Goal: Task Accomplishment & Management: Use online tool/utility

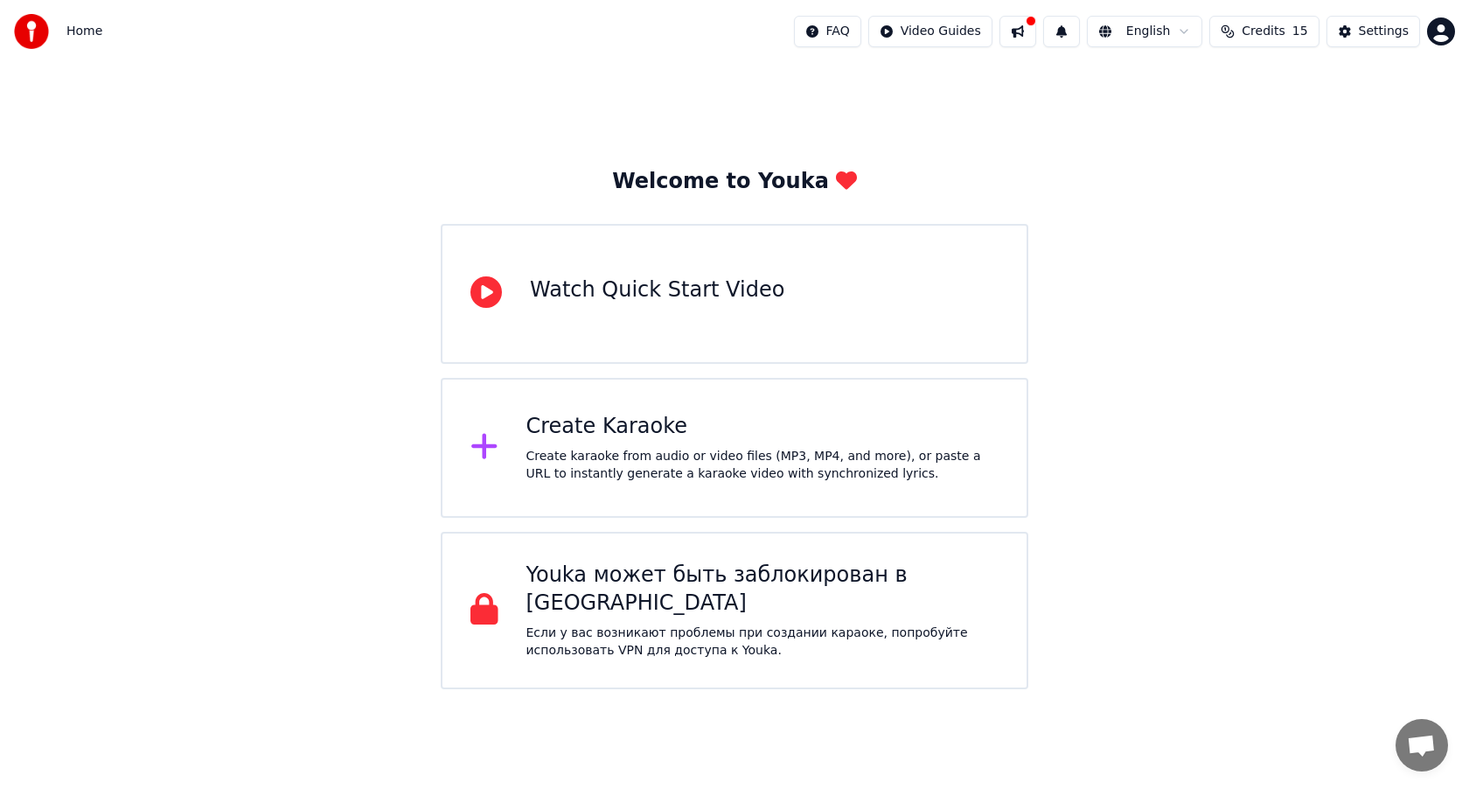
click at [666, 484] on div "Create Karaoke Create karaoke from audio or video files (MP3, MP4, and more), o…" at bounding box center [735, 448] width 588 height 140
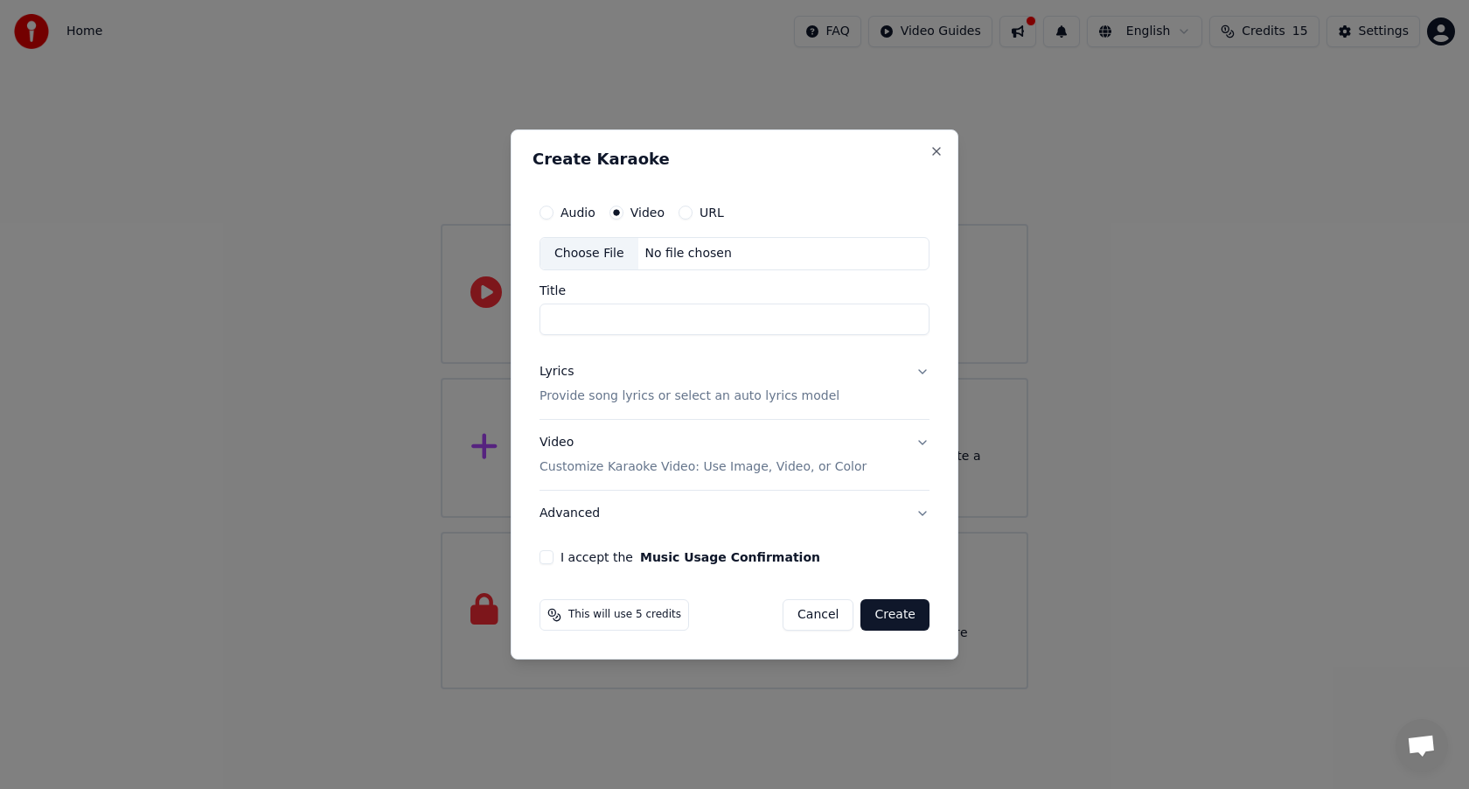
click at [595, 254] on div "Choose File" at bounding box center [589, 253] width 98 height 31
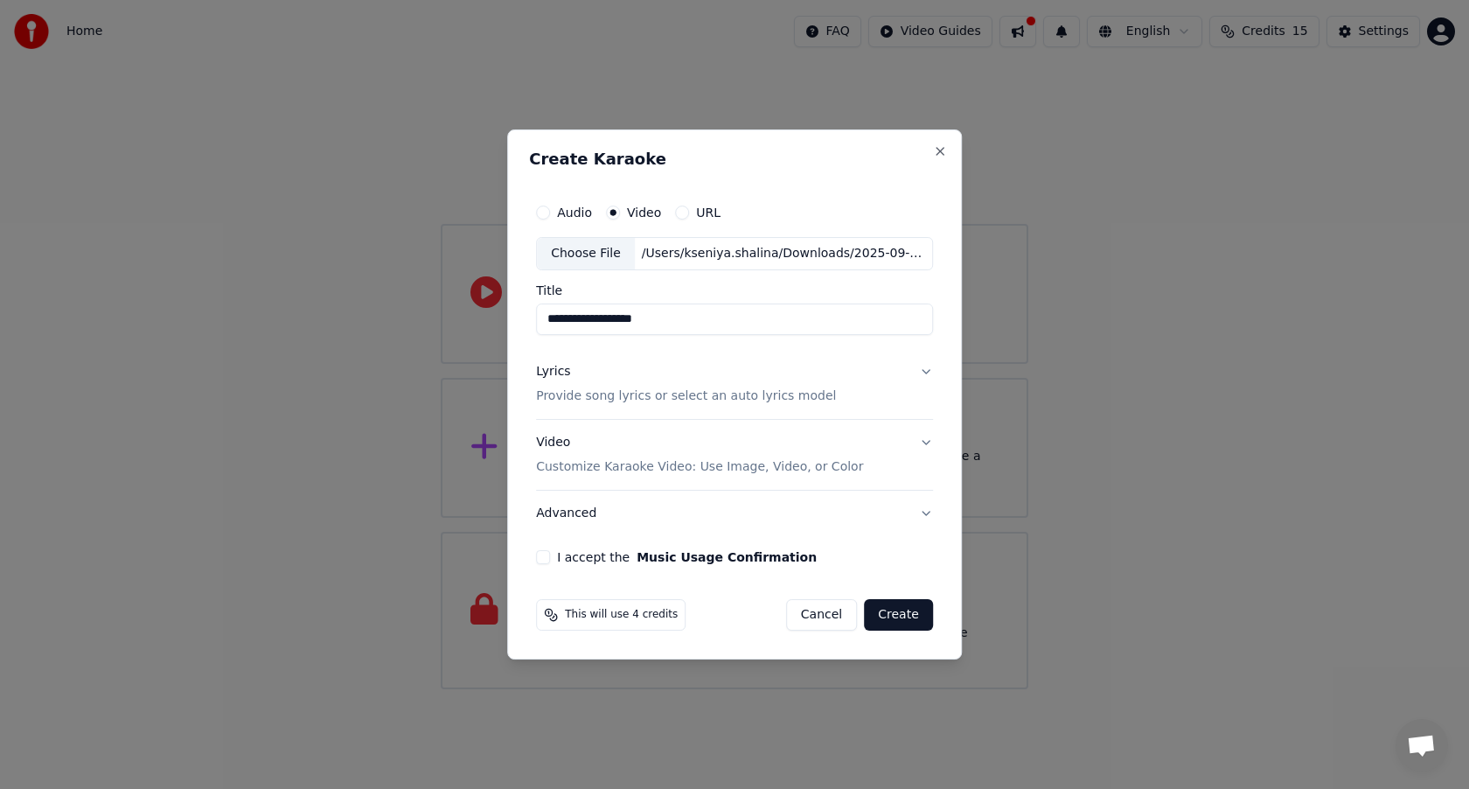
drag, startPoint x: 680, startPoint y: 323, endPoint x: 507, endPoint y: 322, distance: 173.1
click at [507, 322] on body "**********" at bounding box center [734, 344] width 1469 height 689
type input "*********"
click at [926, 375] on button "Lyrics Provide song lyrics or select an auto lyrics model" at bounding box center [734, 384] width 397 height 70
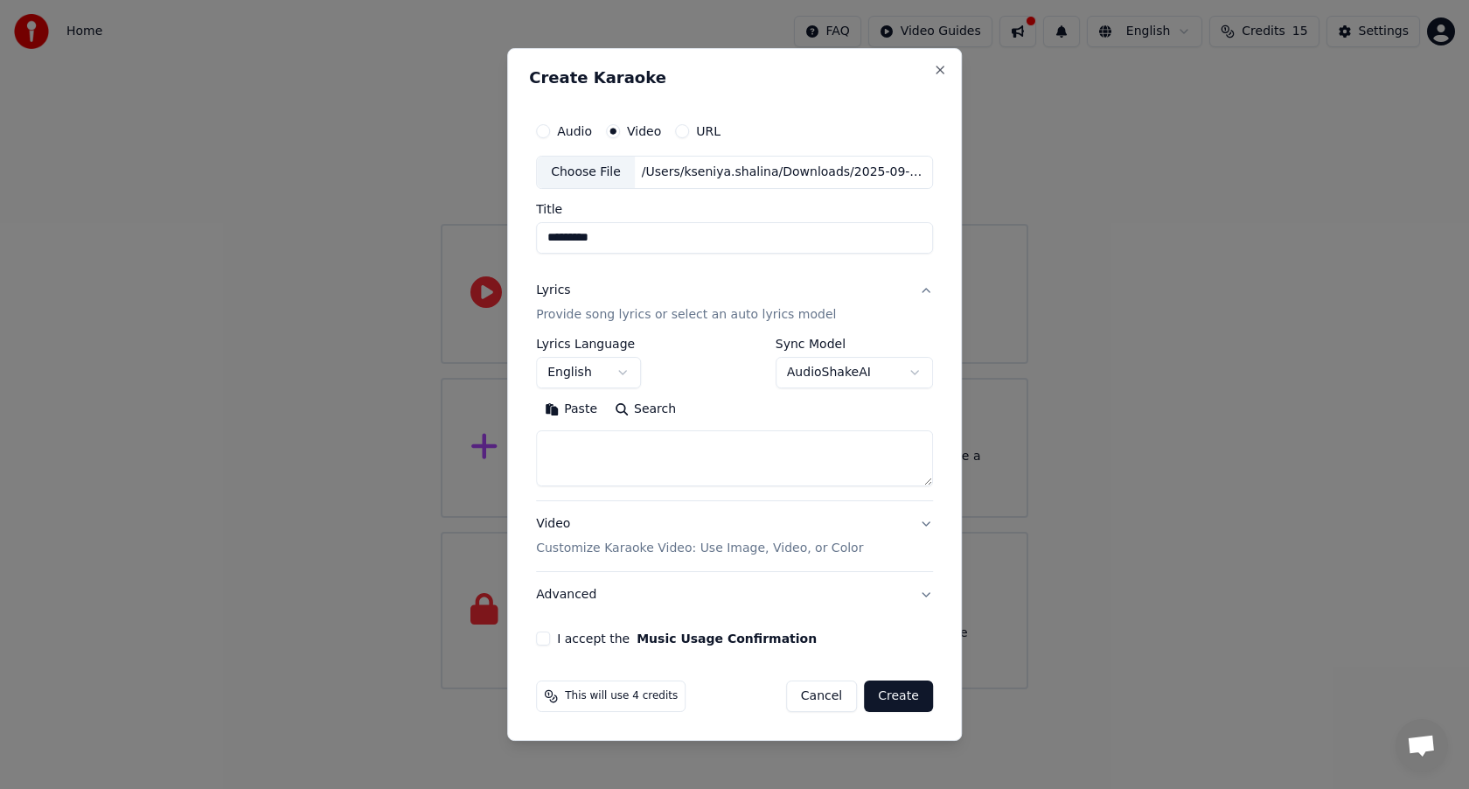
click at [644, 462] on textarea at bounding box center [734, 458] width 397 height 56
type textarea "*"
paste textarea "**********"
type textarea "**********"
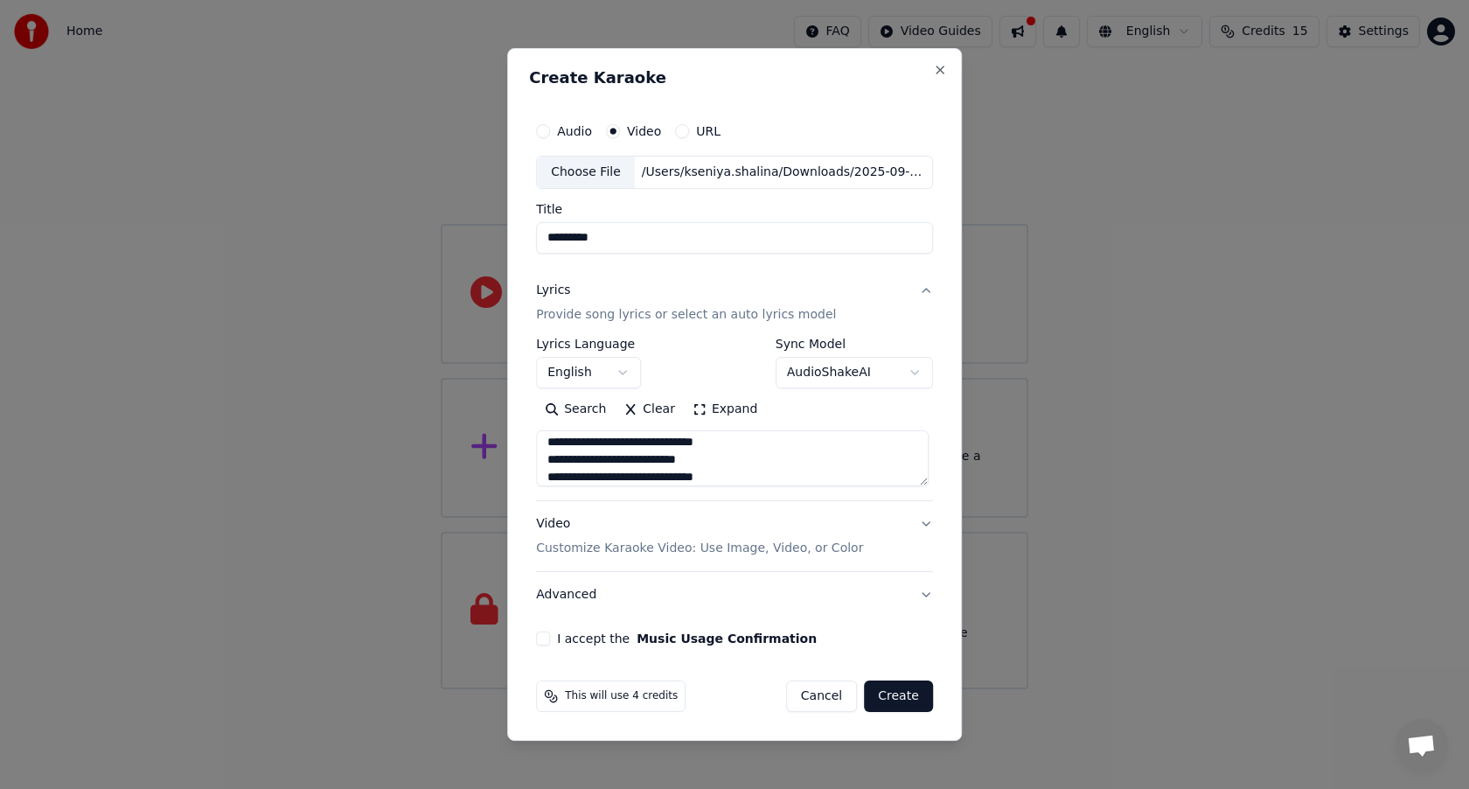
click at [625, 373] on button "English" at bounding box center [588, 372] width 105 height 31
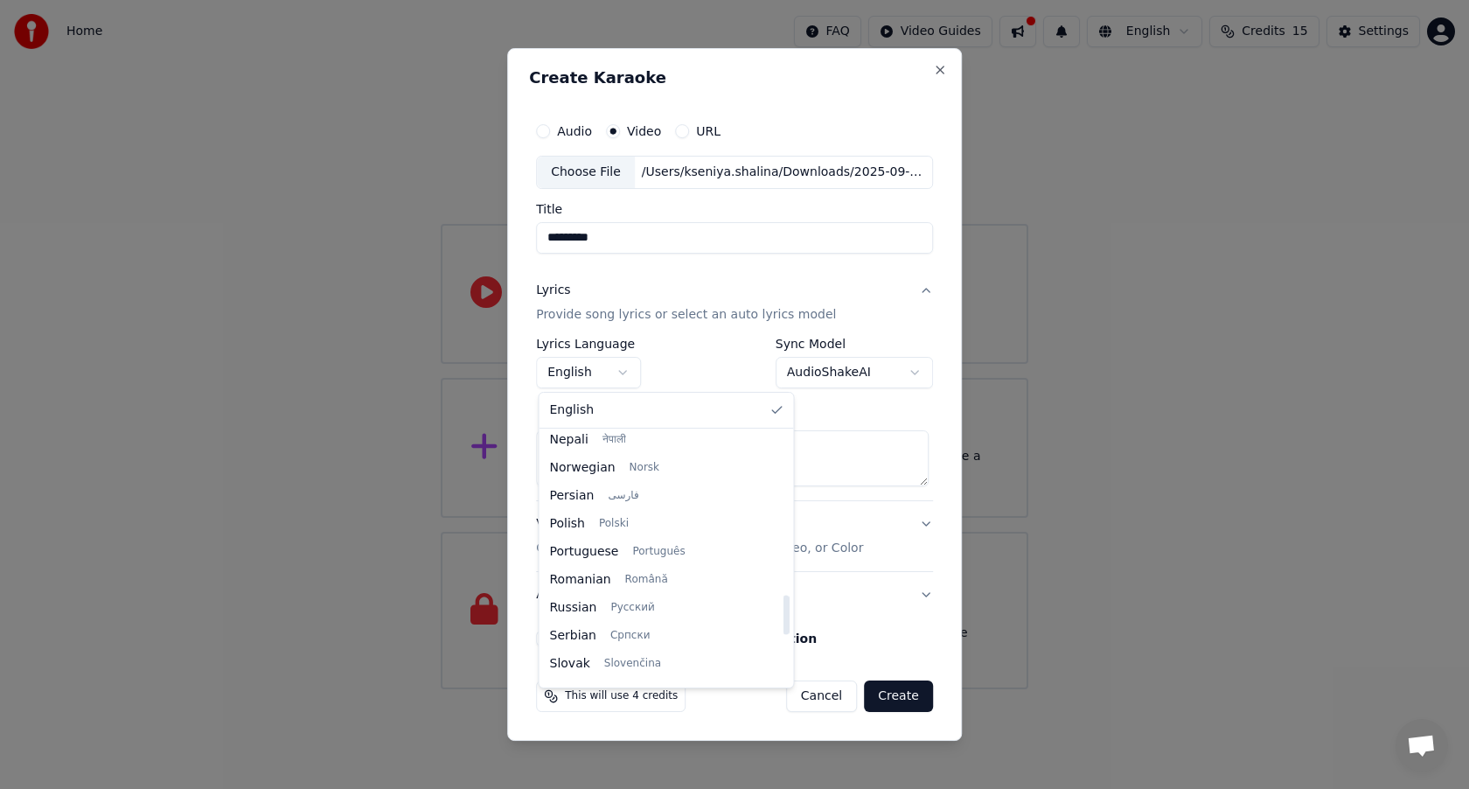
scroll to position [1045, 0]
select select "**"
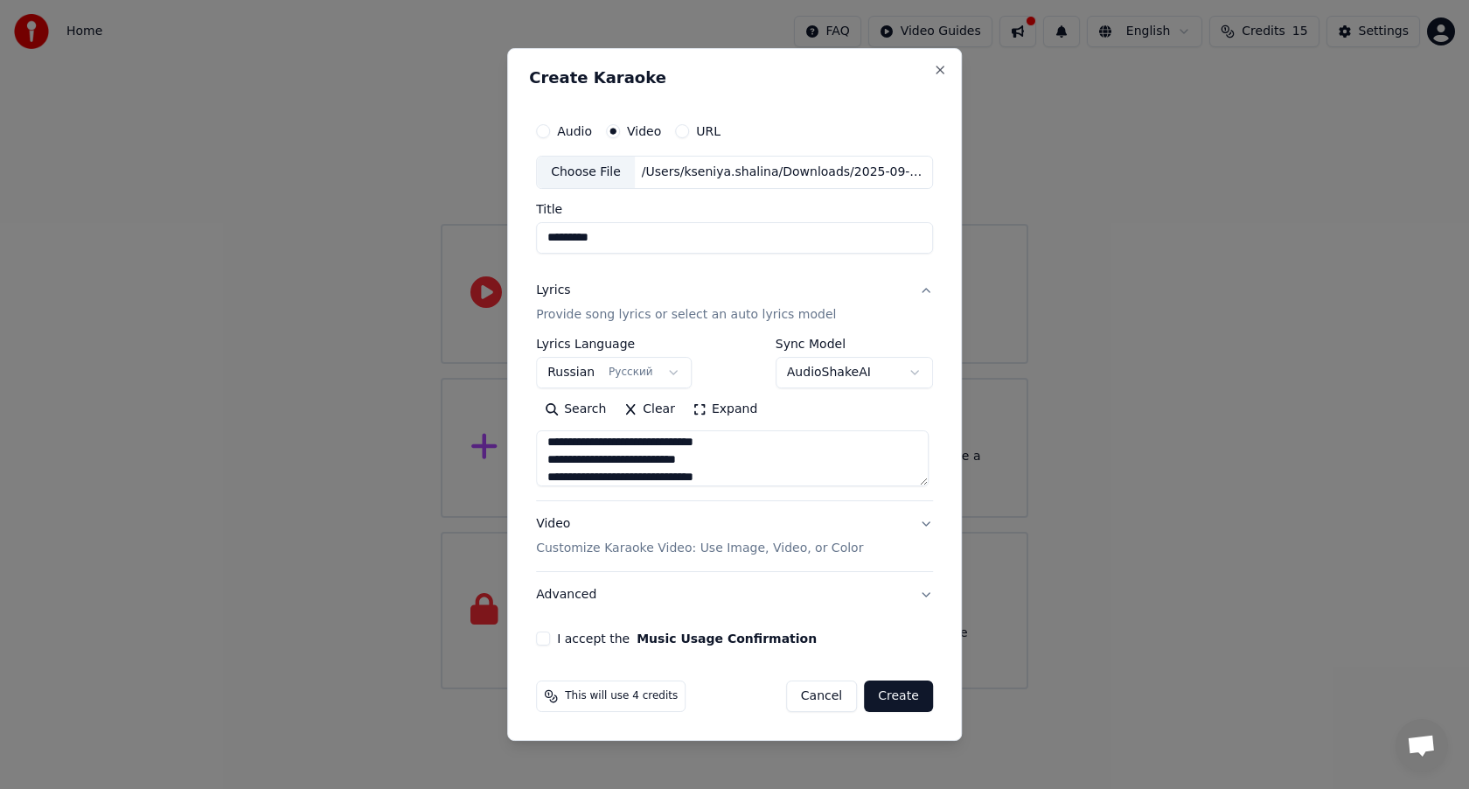
click at [923, 520] on button "Video Customize Karaoke Video: Use Image, Video, or Color" at bounding box center [734, 536] width 397 height 70
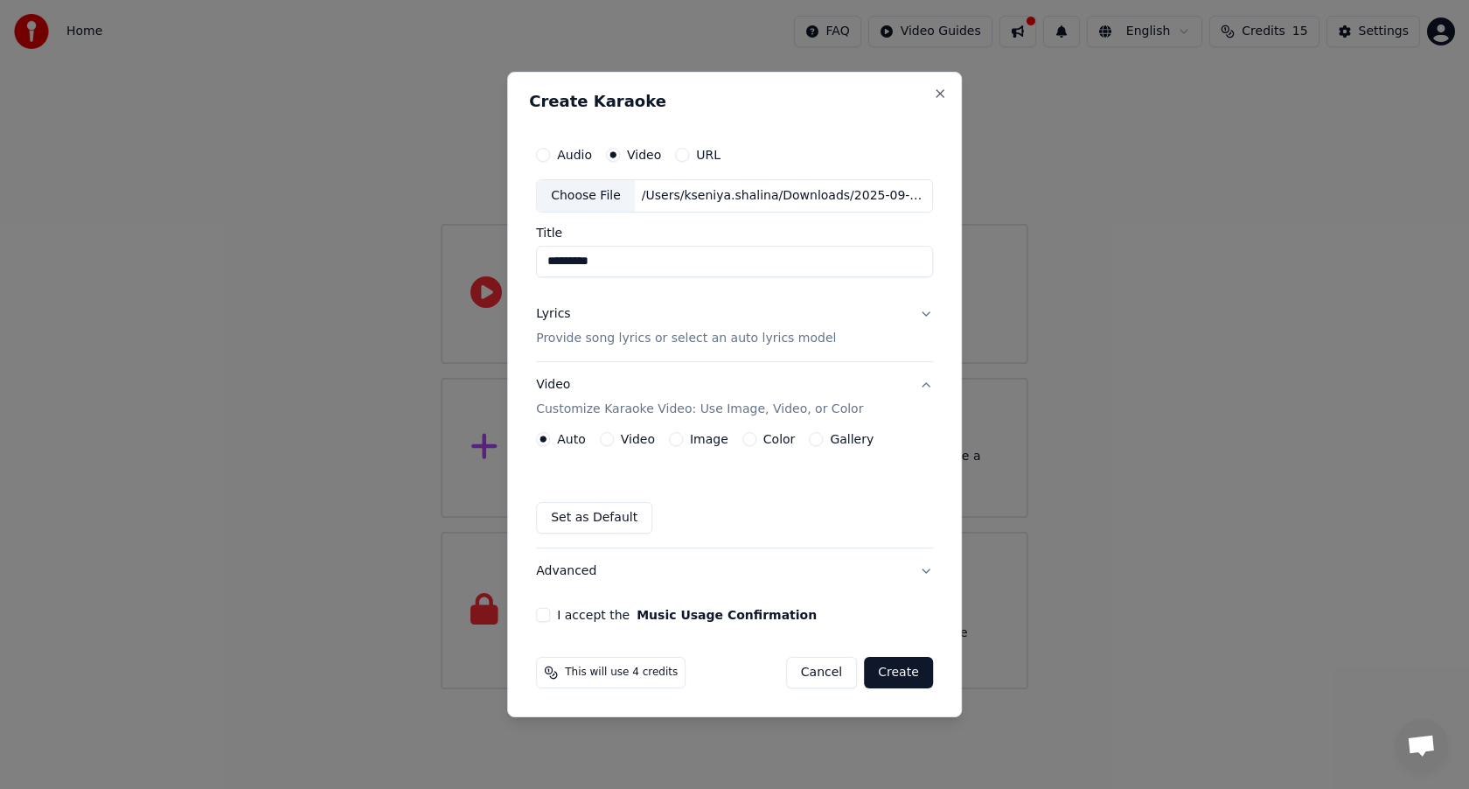
click at [548, 612] on button "I accept the Music Usage Confirmation" at bounding box center [543, 615] width 14 height 14
click at [898, 678] on button "Create" at bounding box center [898, 672] width 69 height 31
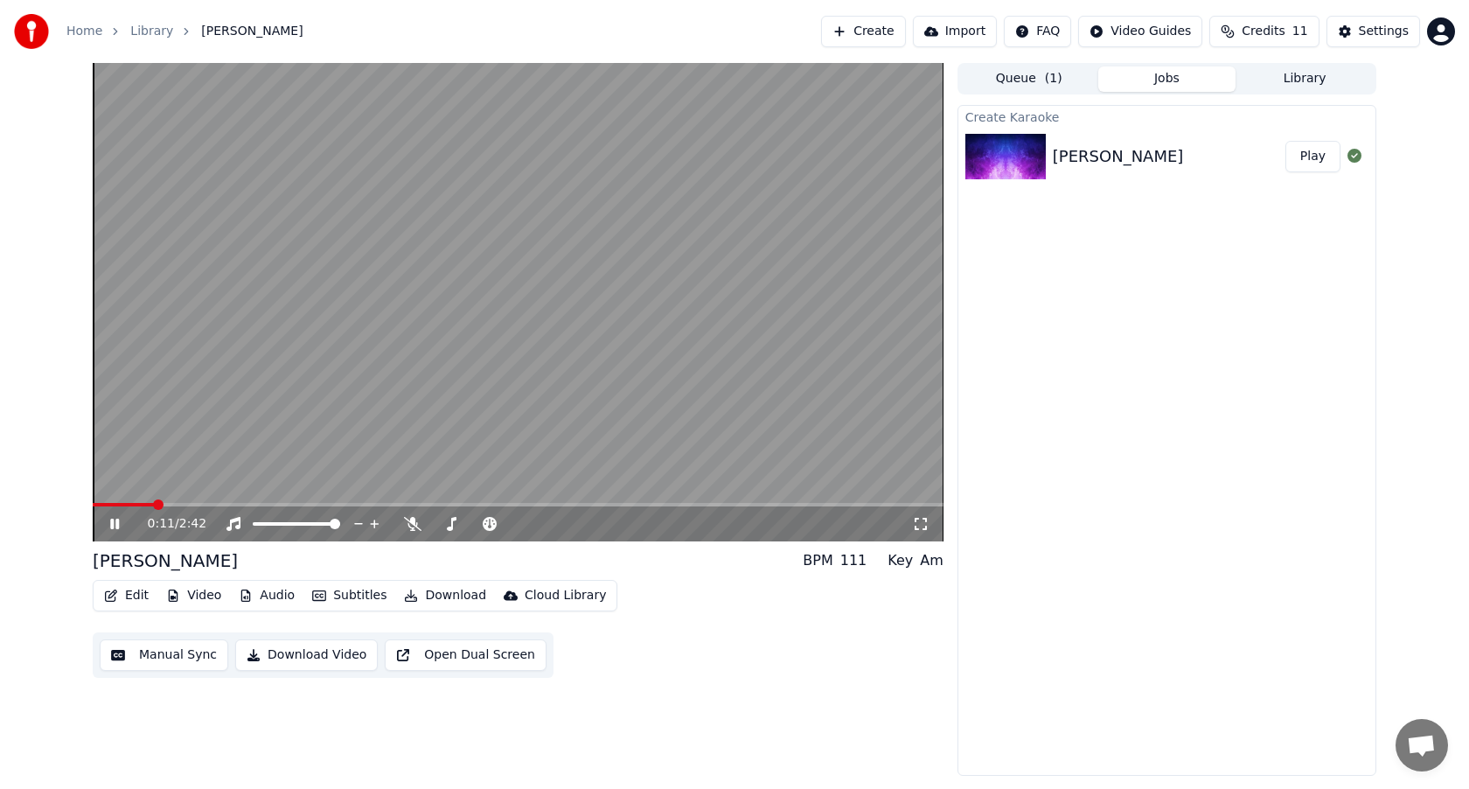
click at [114, 526] on icon at bounding box center [127, 524] width 41 height 14
click at [201, 597] on button "Video" at bounding box center [193, 595] width 69 height 24
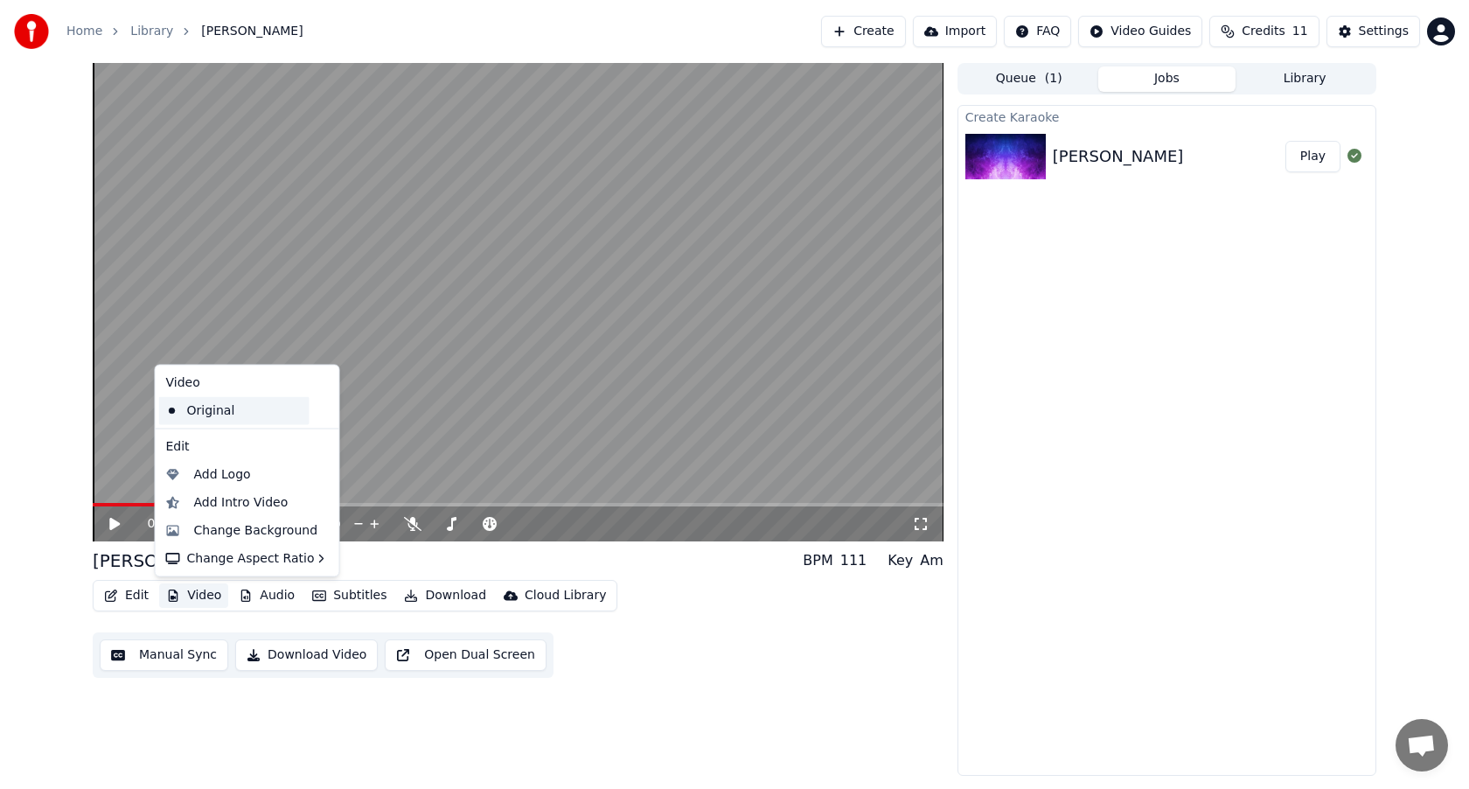
click at [226, 411] on div "Original" at bounding box center [234, 410] width 150 height 28
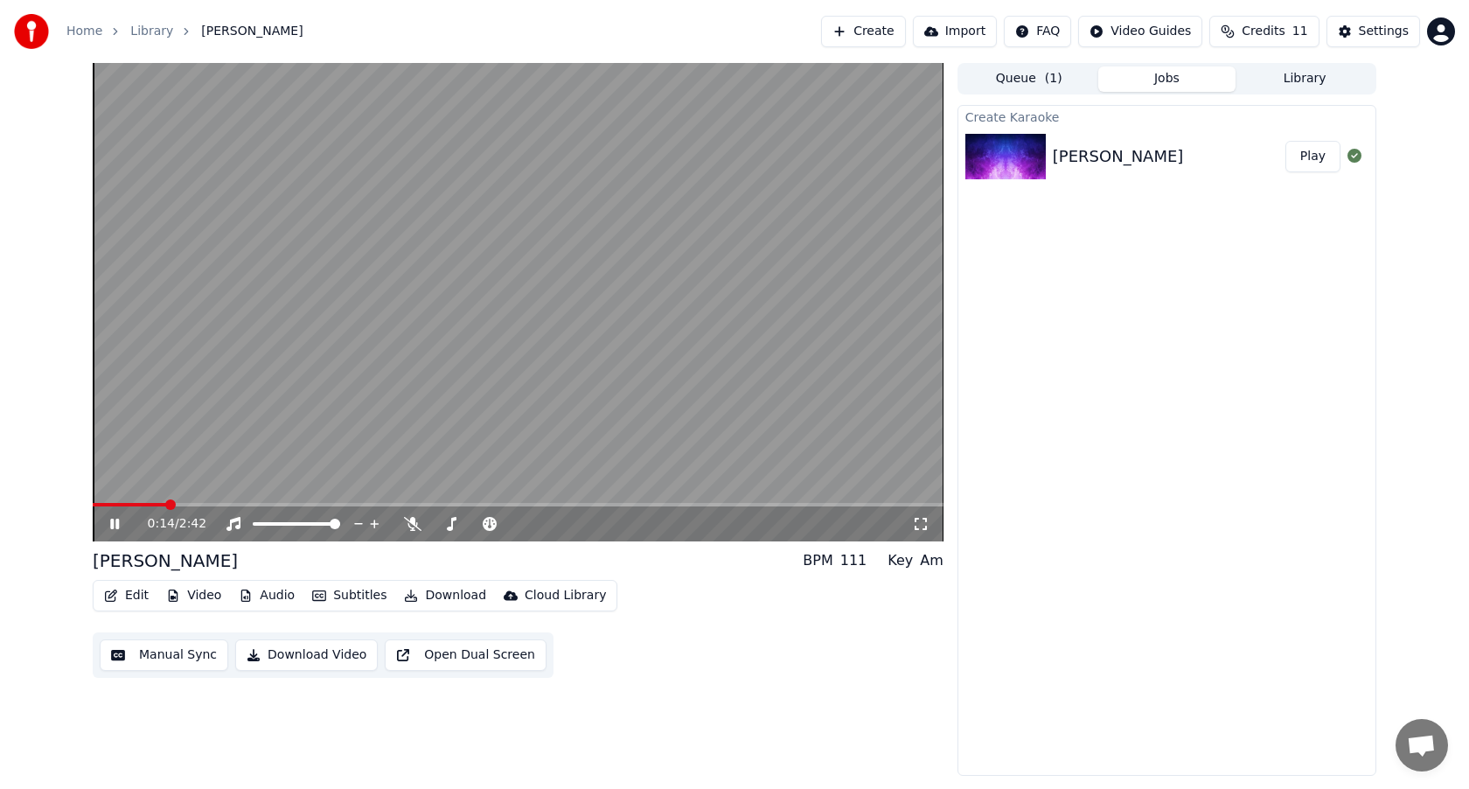
click at [115, 526] on icon at bounding box center [127, 524] width 41 height 14
click at [198, 594] on button "Video" at bounding box center [193, 595] width 69 height 24
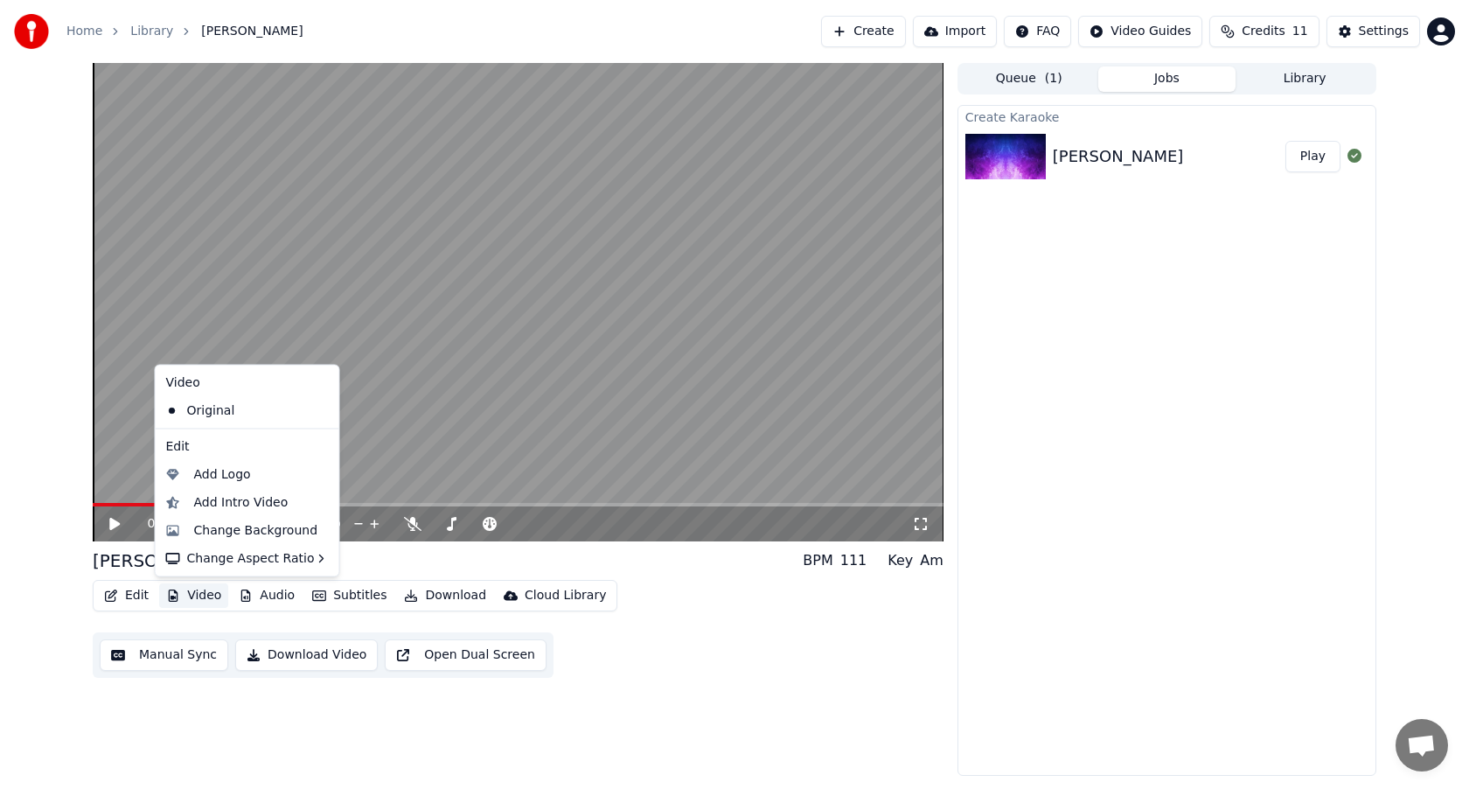
click at [368, 554] on div "[PERSON_NAME] BPM 111 Key Am" at bounding box center [518, 560] width 851 height 24
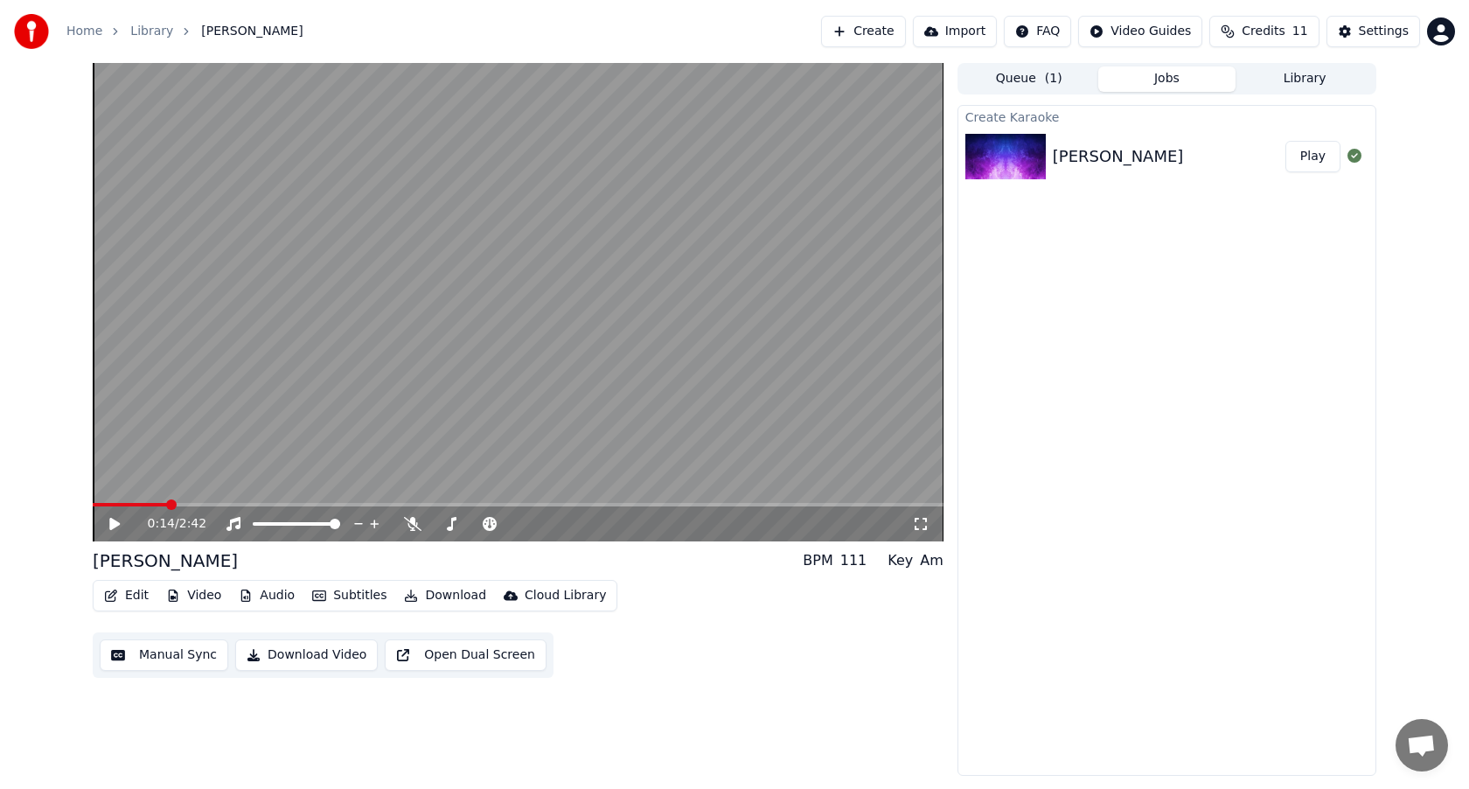
click at [134, 598] on button "Edit" at bounding box center [126, 595] width 59 height 24
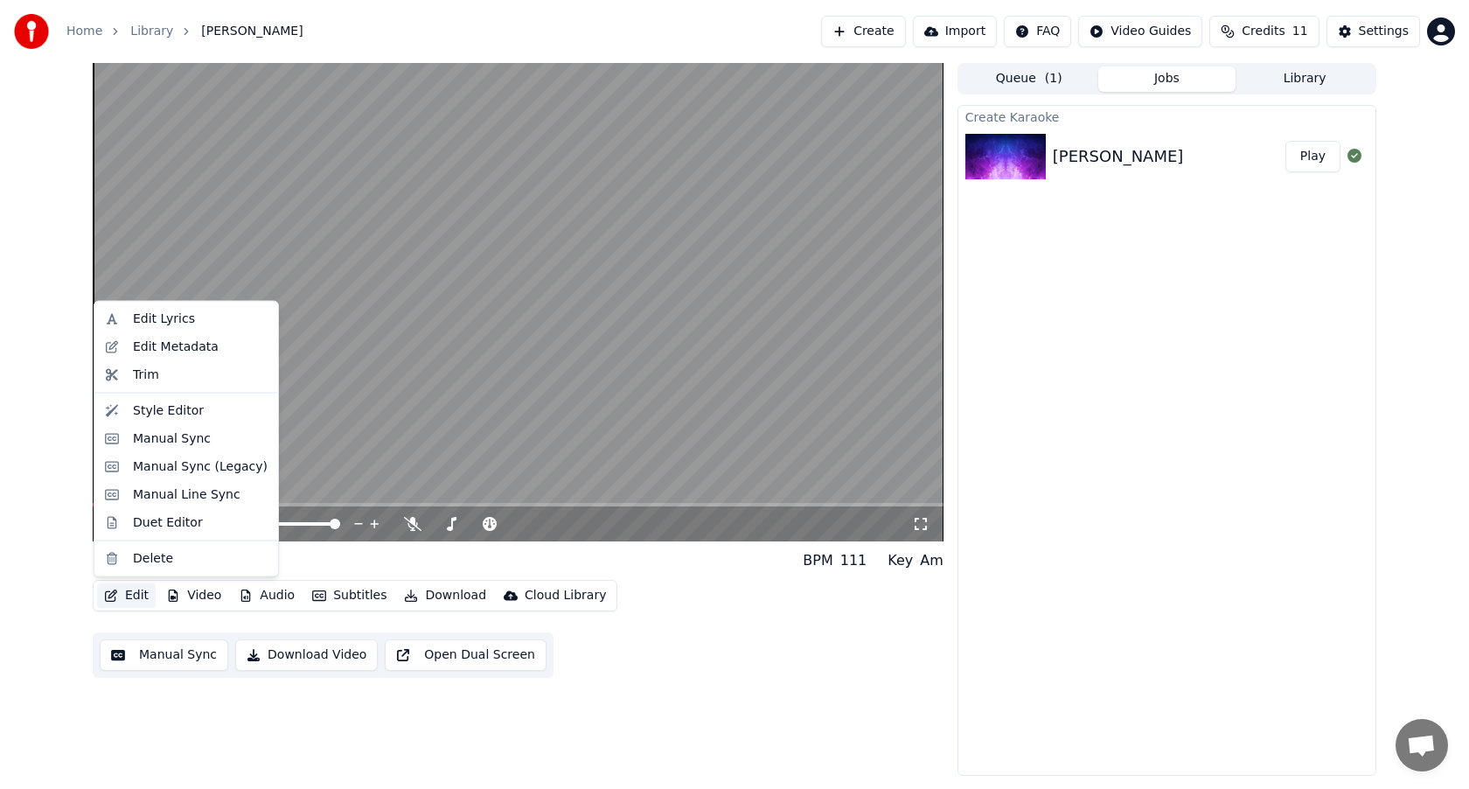
click at [313, 558] on div "[PERSON_NAME] BPM 111 Key Am" at bounding box center [518, 560] width 851 height 24
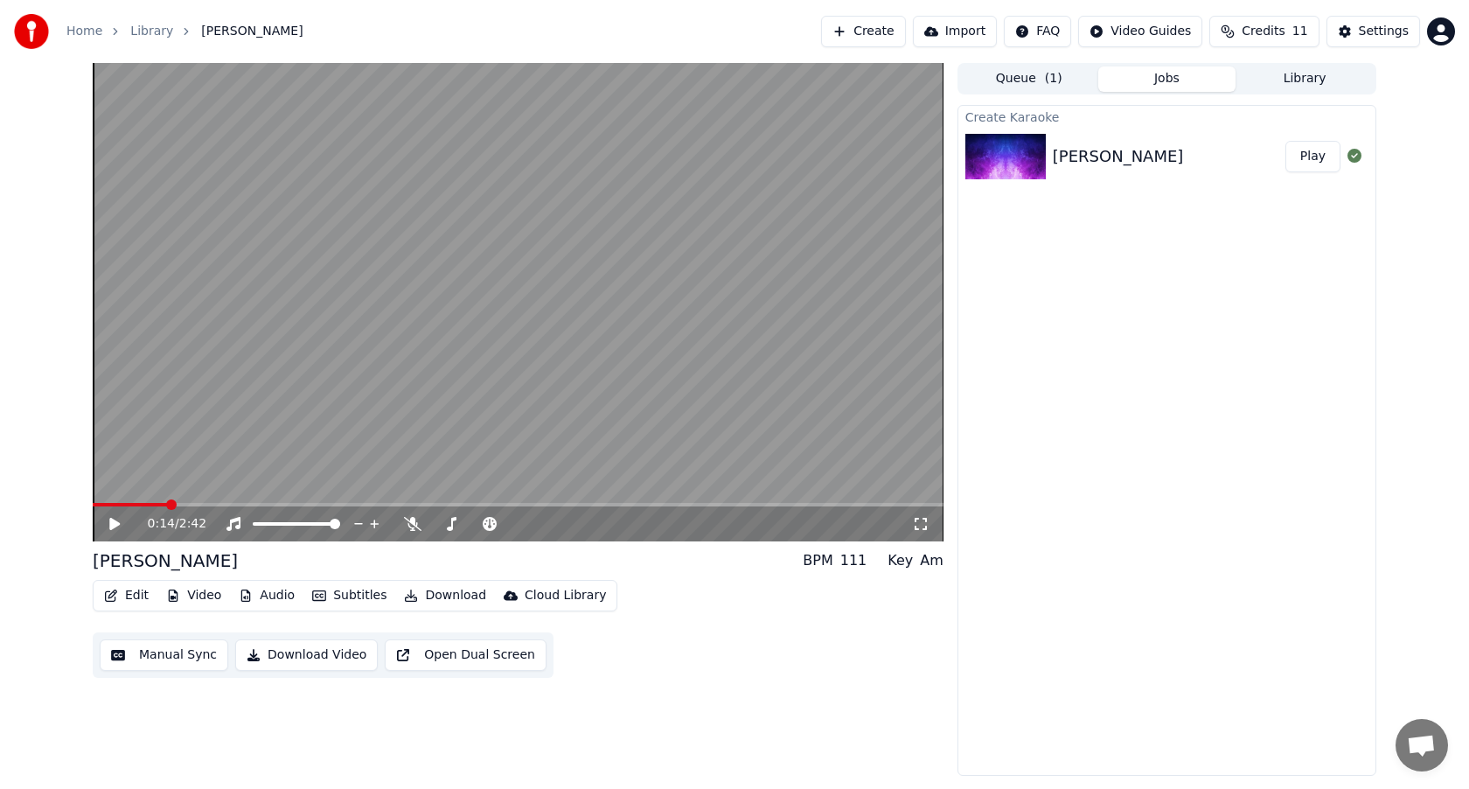
click at [205, 594] on button "Video" at bounding box center [193, 595] width 69 height 24
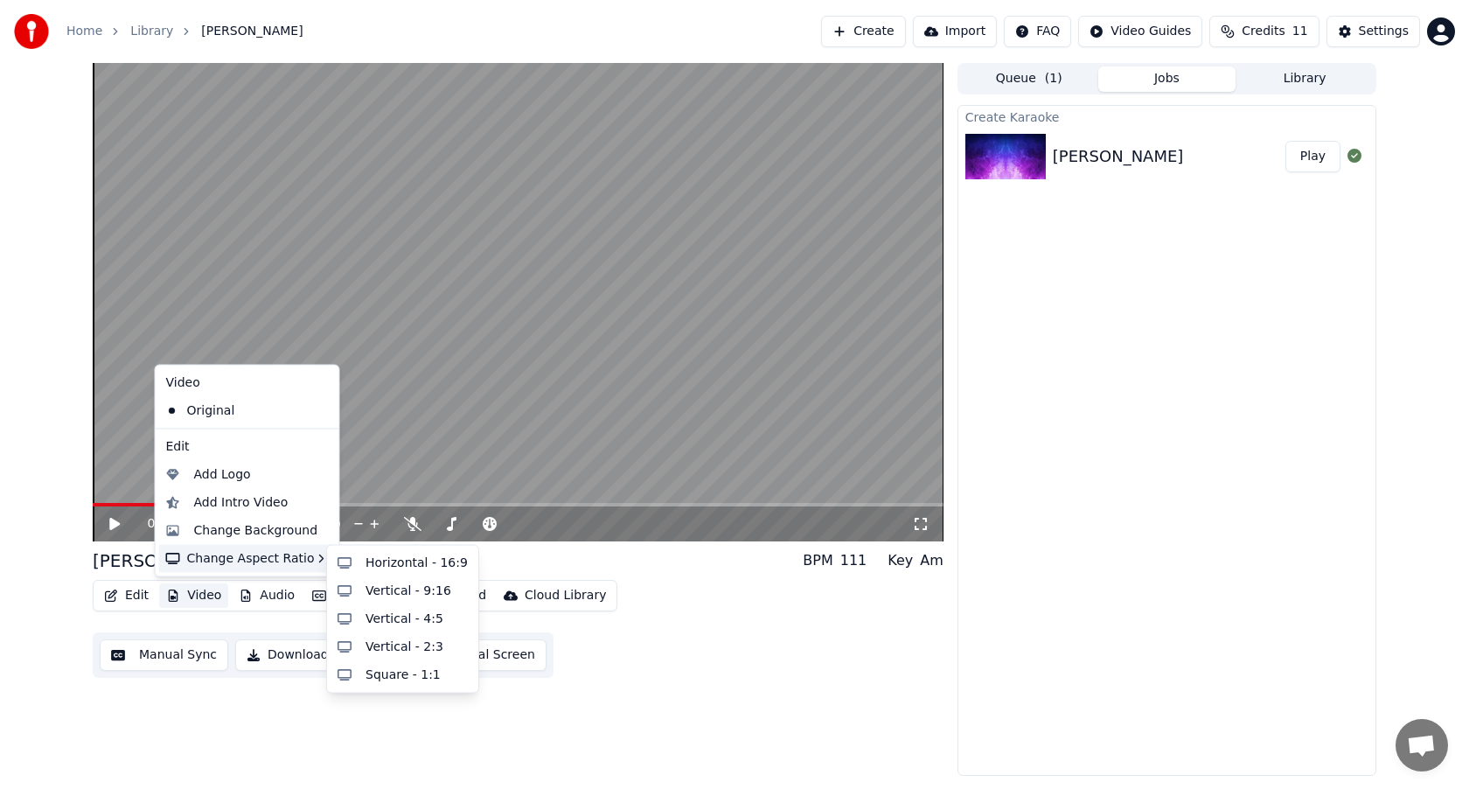
click at [511, 554] on div "[PERSON_NAME] BPM 111 Key Am" at bounding box center [518, 560] width 851 height 24
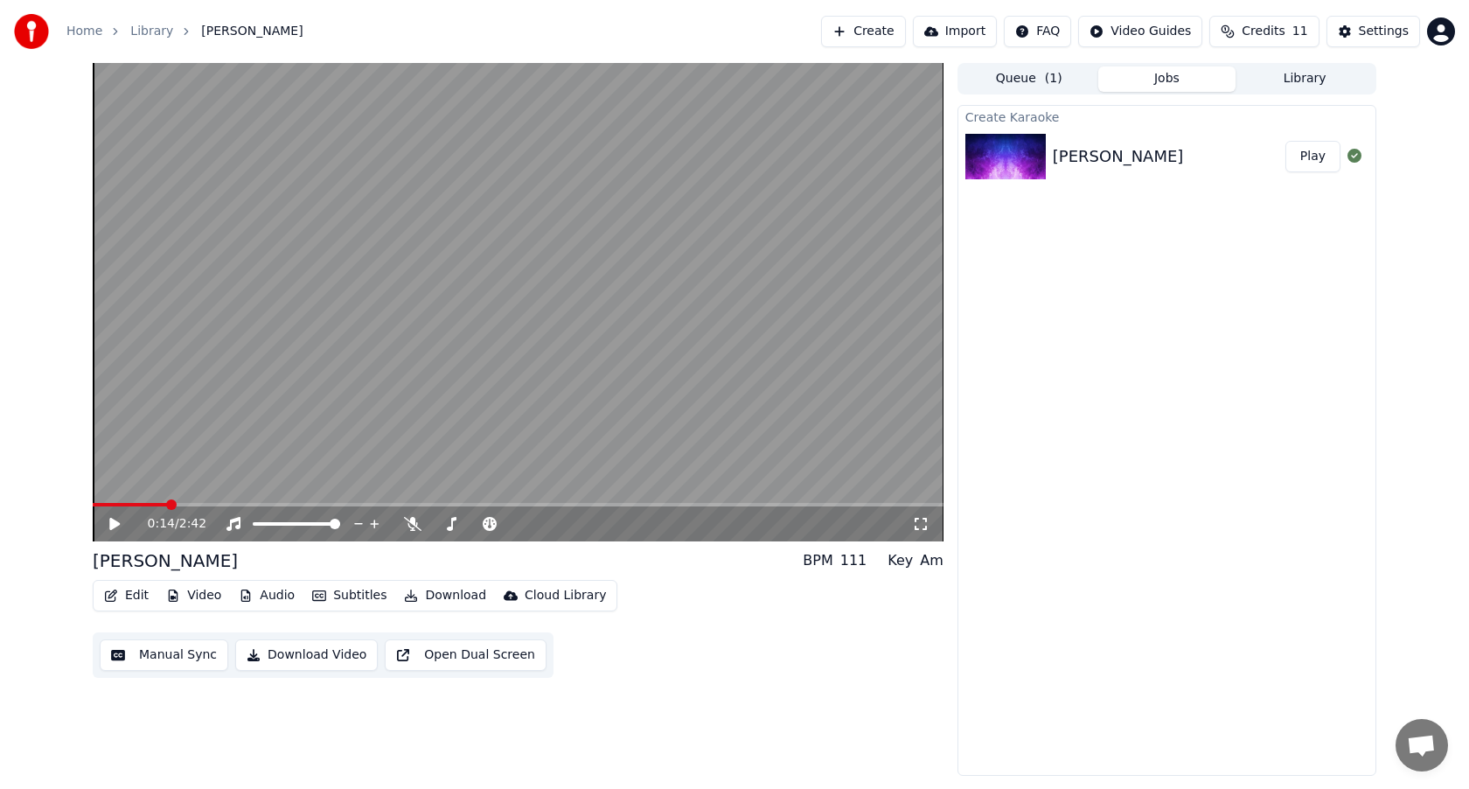
click at [276, 595] on button "Audio" at bounding box center [267, 595] width 70 height 24
click at [660, 574] on div "[PERSON_NAME] BPM 111 Key Am Edit Video Audio Subtitles Download Cloud Library …" at bounding box center [518, 612] width 851 height 129
click at [349, 595] on button "Subtitles" at bounding box center [349, 595] width 88 height 24
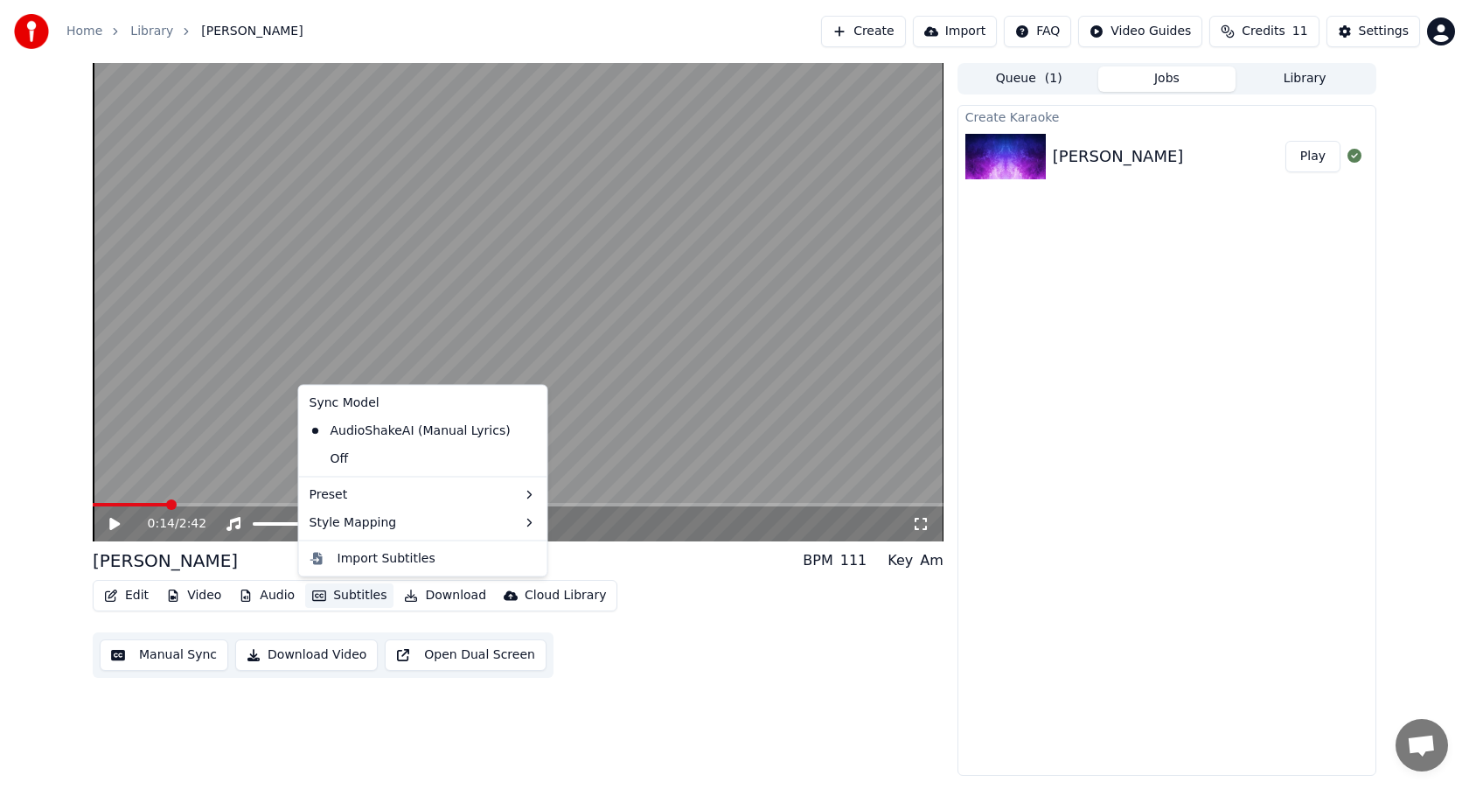
click at [617, 549] on div "[PERSON_NAME] BPM 111 Key Am" at bounding box center [518, 560] width 851 height 24
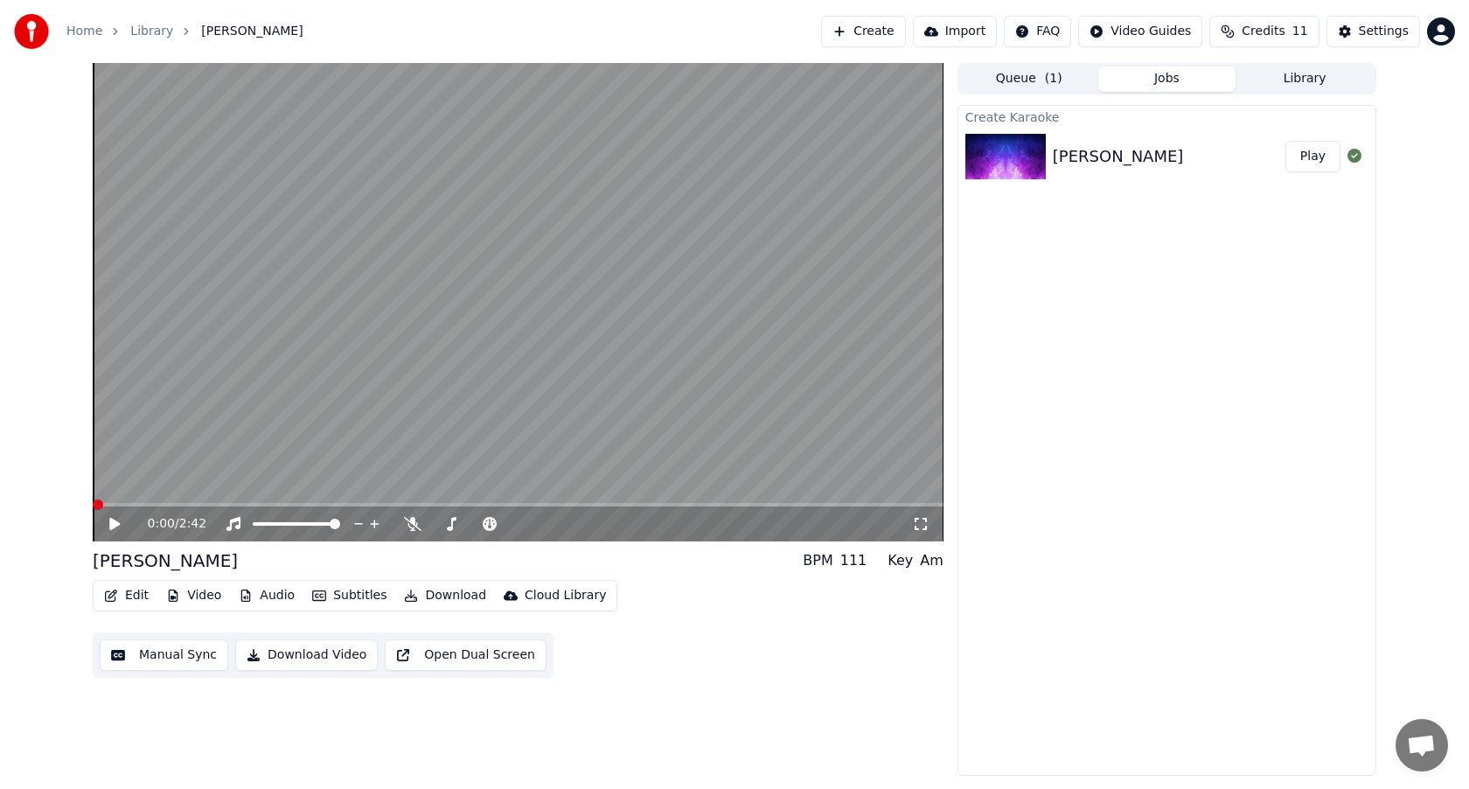
click at [65, 506] on div "0:00 / 2:42 [PERSON_NAME] BPM 111 Key Am Edit Video Audio Subtitles Download Cl…" at bounding box center [734, 419] width 1469 height 713
click at [115, 529] on icon at bounding box center [127, 524] width 41 height 14
click at [115, 525] on icon at bounding box center [127, 524] width 41 height 14
click at [115, 525] on icon at bounding box center [114, 524] width 10 height 12
click at [519, 525] on span at bounding box center [475, 523] width 87 height 3
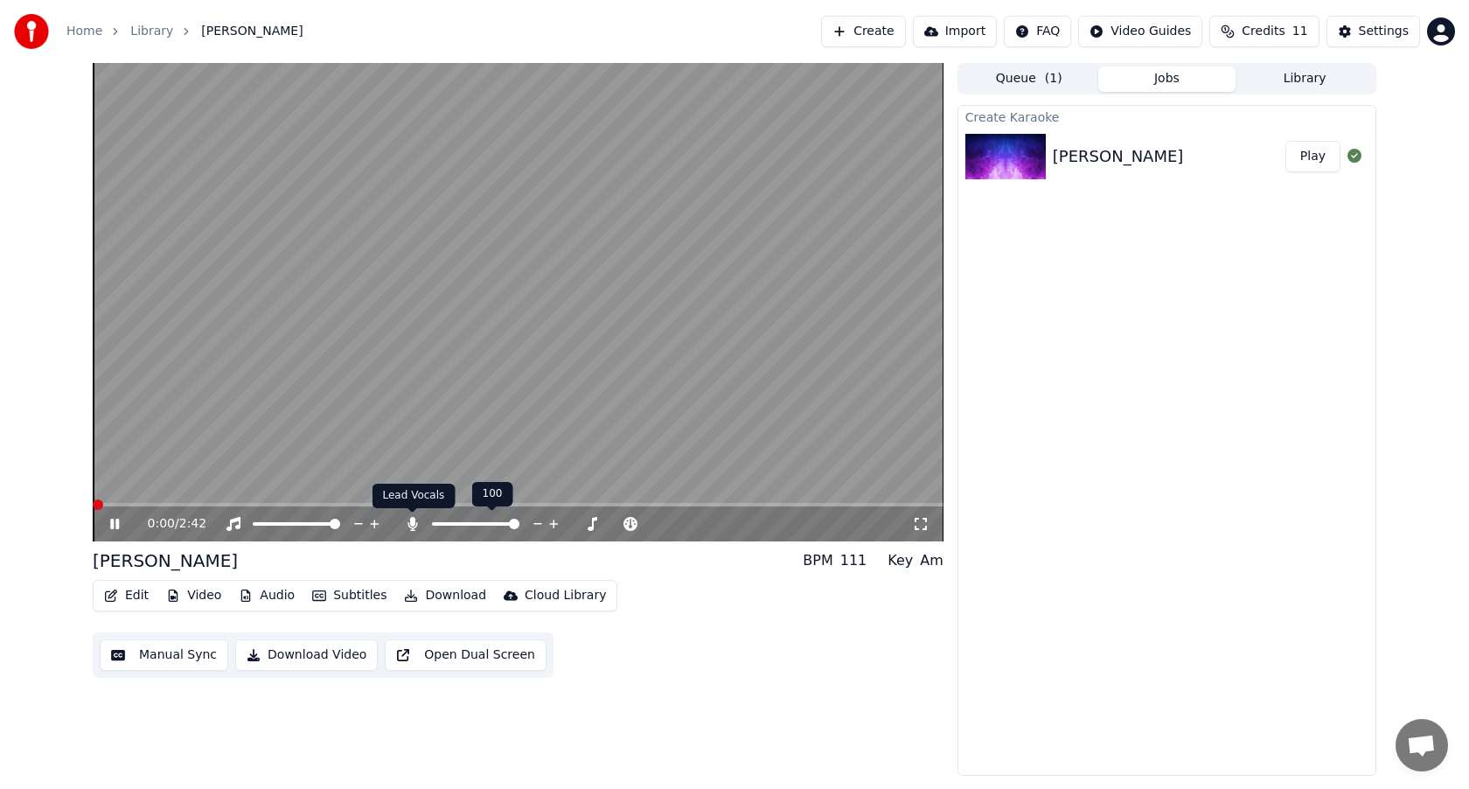
click at [414, 526] on icon at bounding box center [412, 524] width 17 height 14
click at [116, 525] on icon at bounding box center [114, 524] width 9 height 10
click at [303, 502] on video at bounding box center [518, 302] width 851 height 478
click at [329, 503] on span at bounding box center [518, 504] width 851 height 3
click at [650, 499] on span at bounding box center [647, 504] width 10 height 10
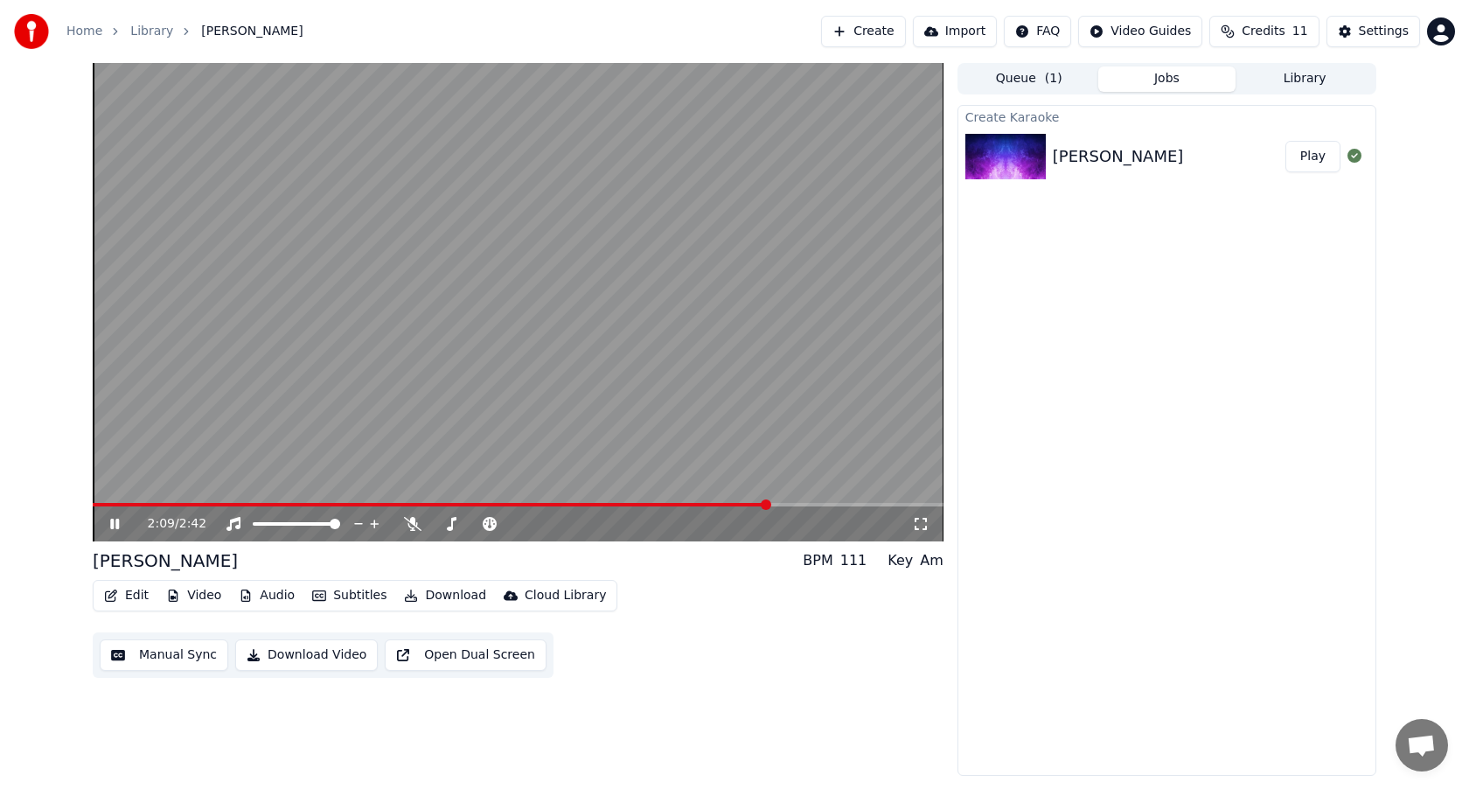
click at [767, 509] on span at bounding box center [766, 504] width 10 height 10
click at [790, 506] on span at bounding box center [786, 504] width 10 height 10
click at [819, 505] on span at bounding box center [817, 504] width 10 height 10
click at [869, 505] on span at bounding box center [864, 504] width 10 height 10
click at [236, 523] on icon at bounding box center [233, 524] width 17 height 14
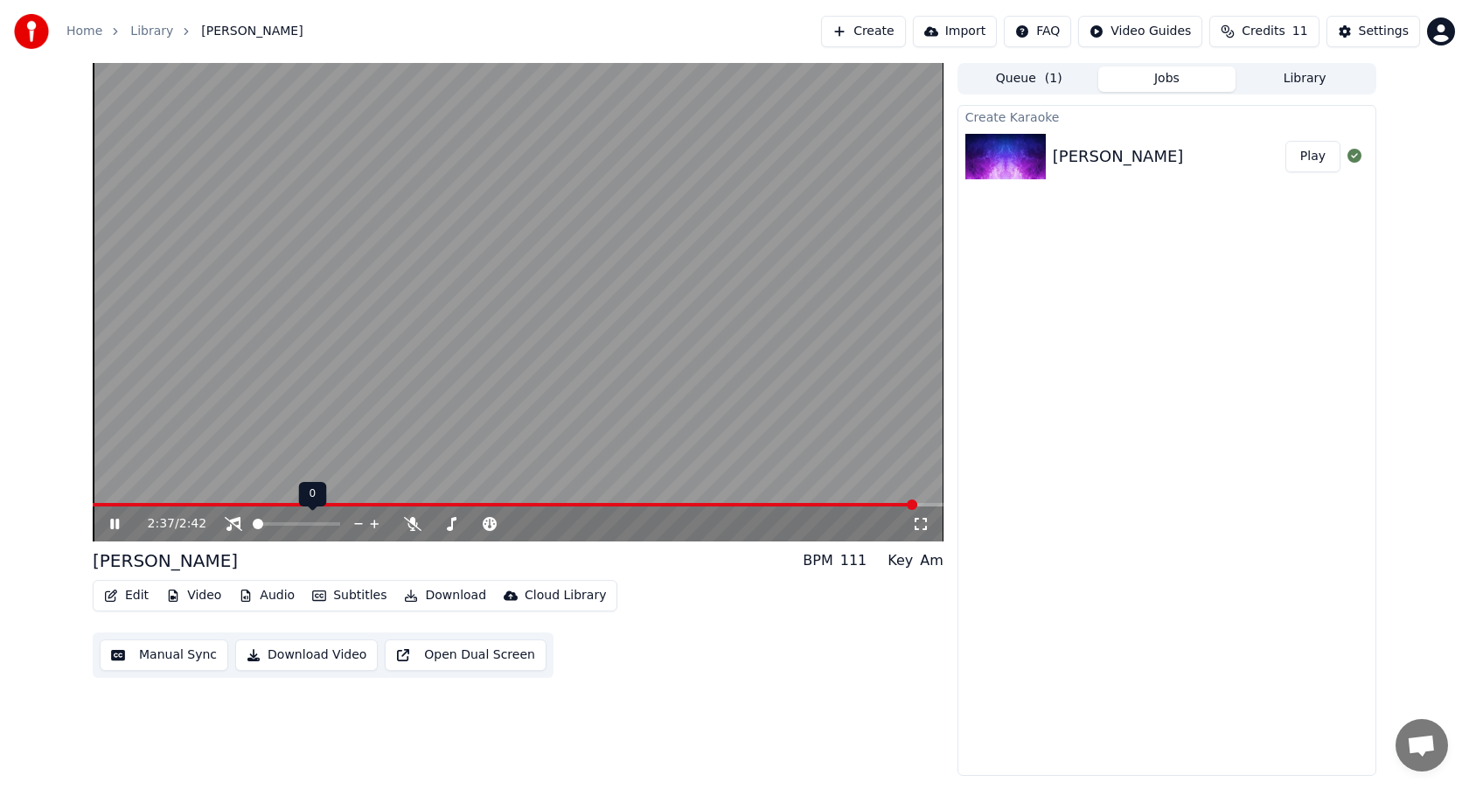
click at [236, 523] on icon at bounding box center [233, 524] width 17 height 14
click at [411, 525] on icon at bounding box center [412, 524] width 17 height 14
click at [111, 524] on icon at bounding box center [114, 524] width 10 height 12
click at [456, 503] on span at bounding box center [518, 504] width 851 height 3
click at [115, 522] on icon at bounding box center [127, 524] width 41 height 14
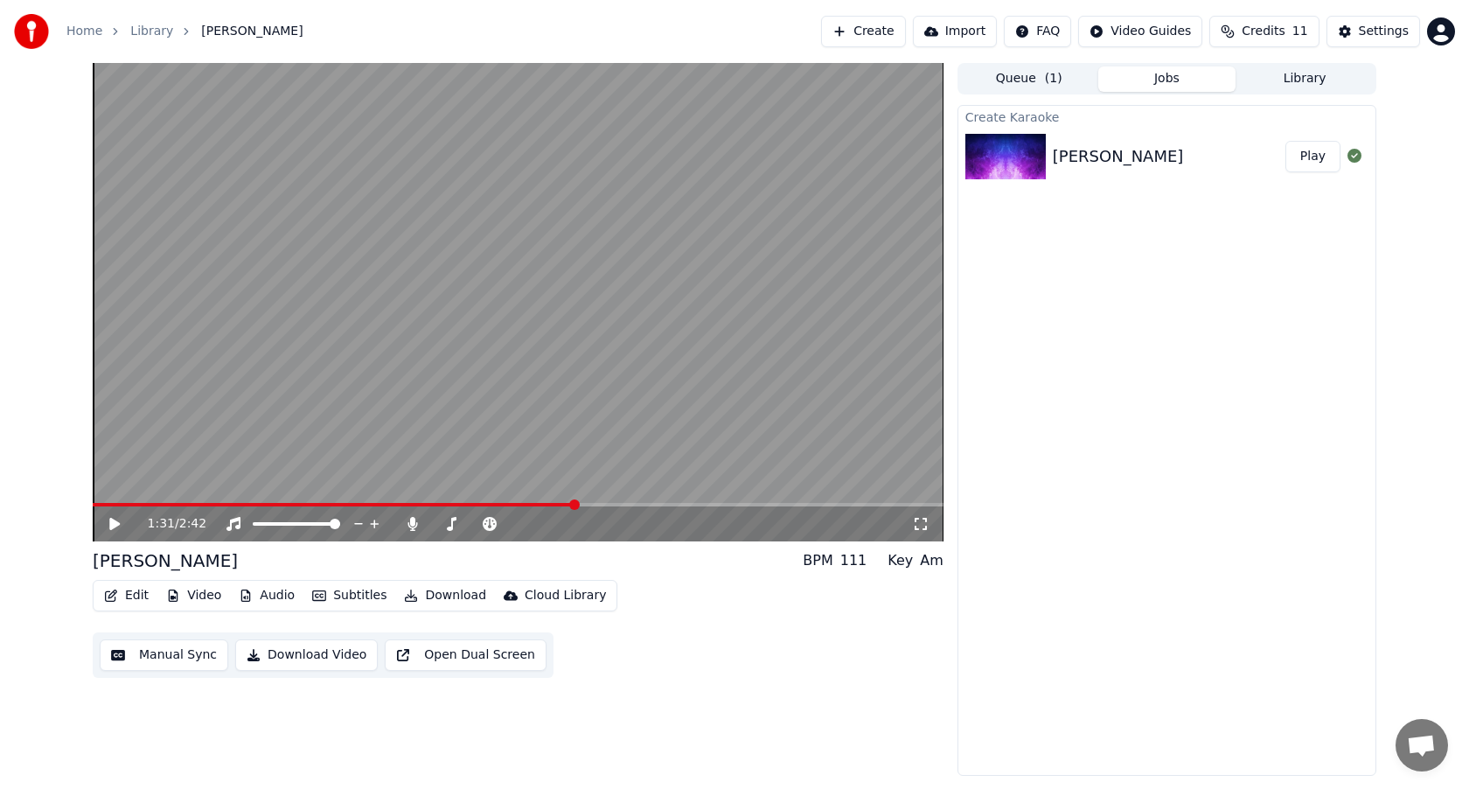
click at [327, 656] on button "Download Video" at bounding box center [306, 654] width 143 height 31
click at [1317, 161] on button "Show" at bounding box center [1309, 156] width 63 height 31
click at [133, 595] on button "Edit" at bounding box center [126, 595] width 59 height 24
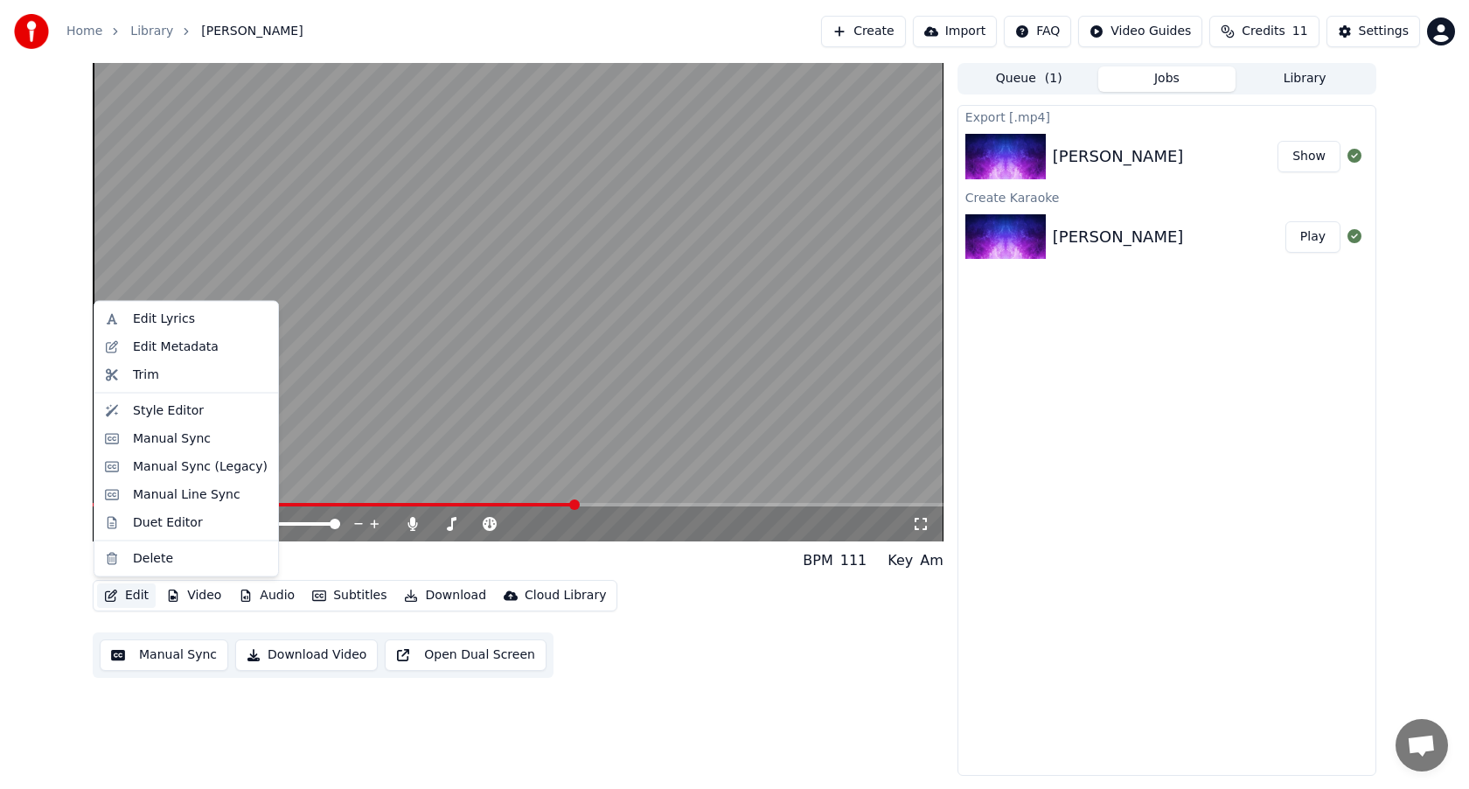
click at [342, 564] on div "[PERSON_NAME] BPM 111 Key Am" at bounding box center [518, 560] width 851 height 24
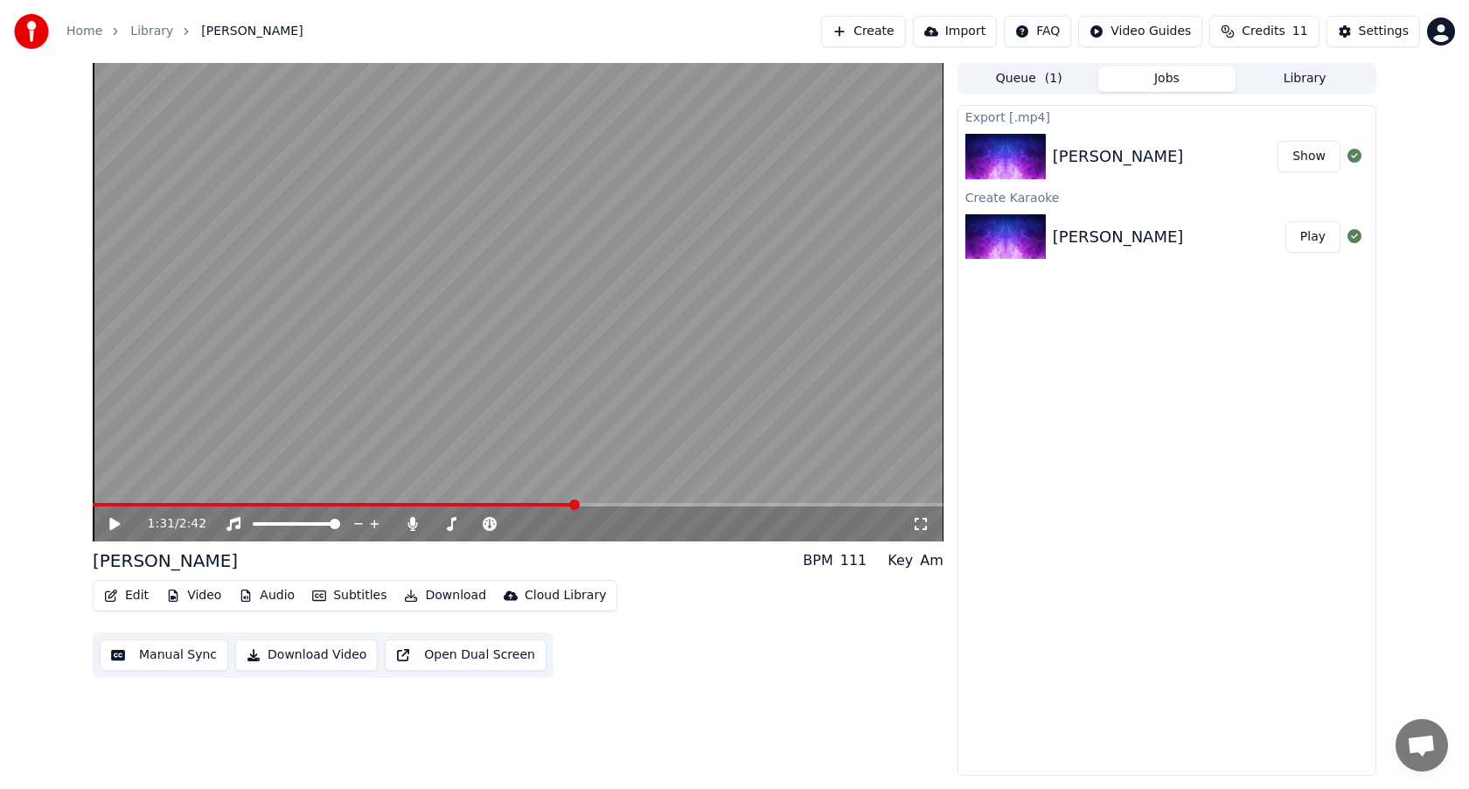
click at [140, 595] on button "Edit" at bounding box center [126, 595] width 59 height 24
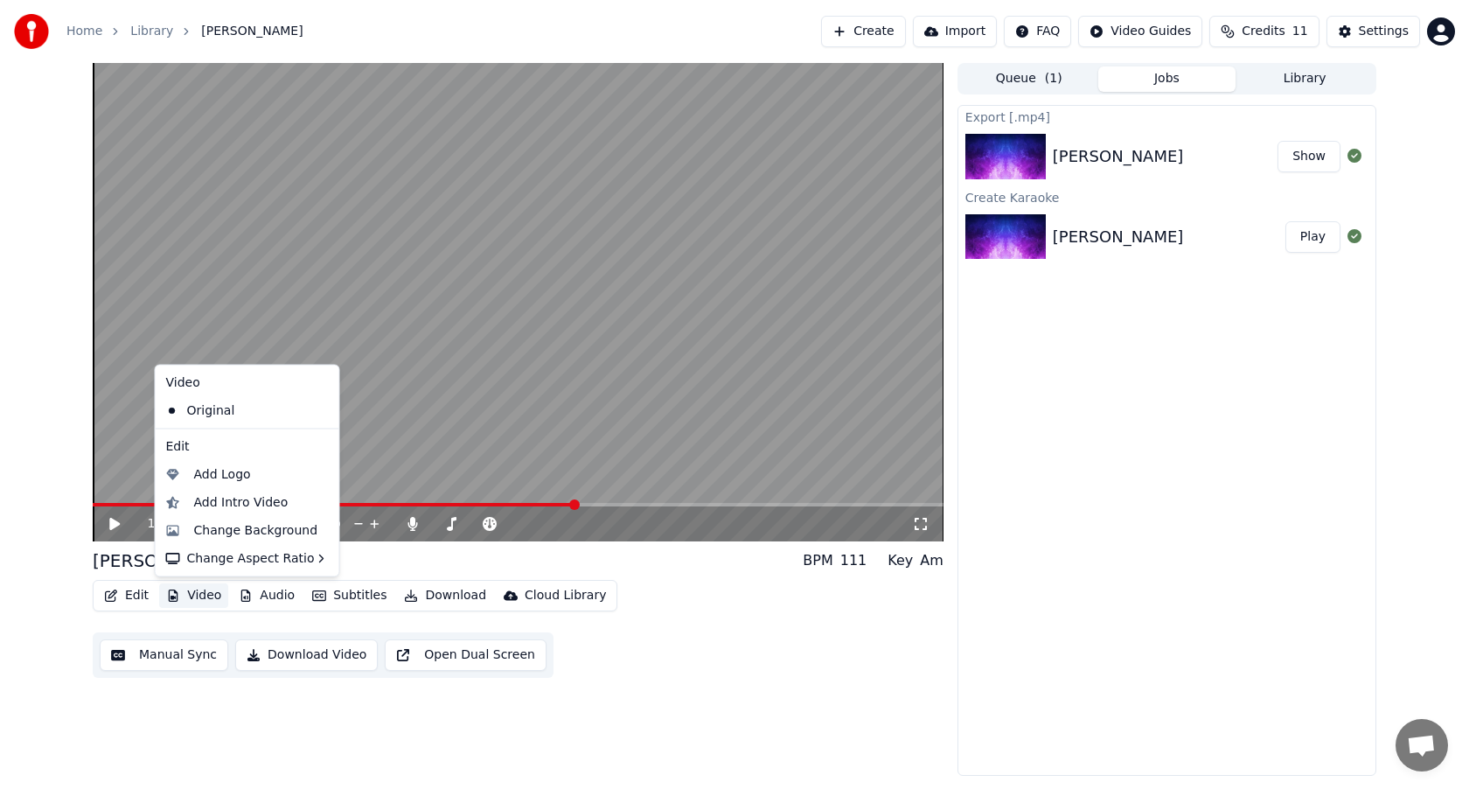
click at [402, 393] on video at bounding box center [518, 302] width 851 height 478
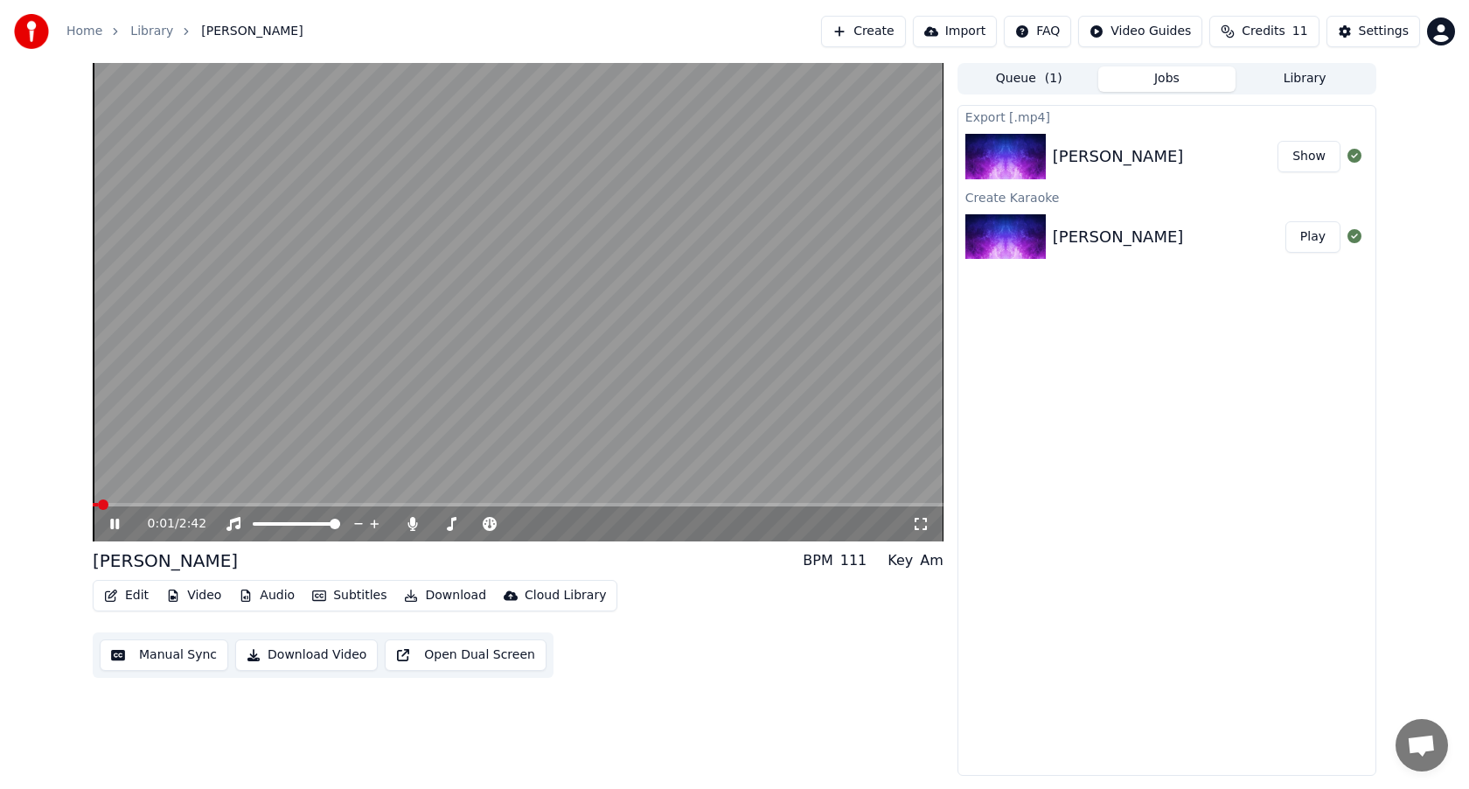
click at [94, 503] on span at bounding box center [95, 504] width 5 height 3
click at [115, 522] on icon at bounding box center [114, 524] width 9 height 10
click at [115, 522] on icon at bounding box center [114, 524] width 10 height 12
click at [115, 522] on icon at bounding box center [114, 524] width 9 height 10
